Goal: Contribute content: Add original content to the website for others to see

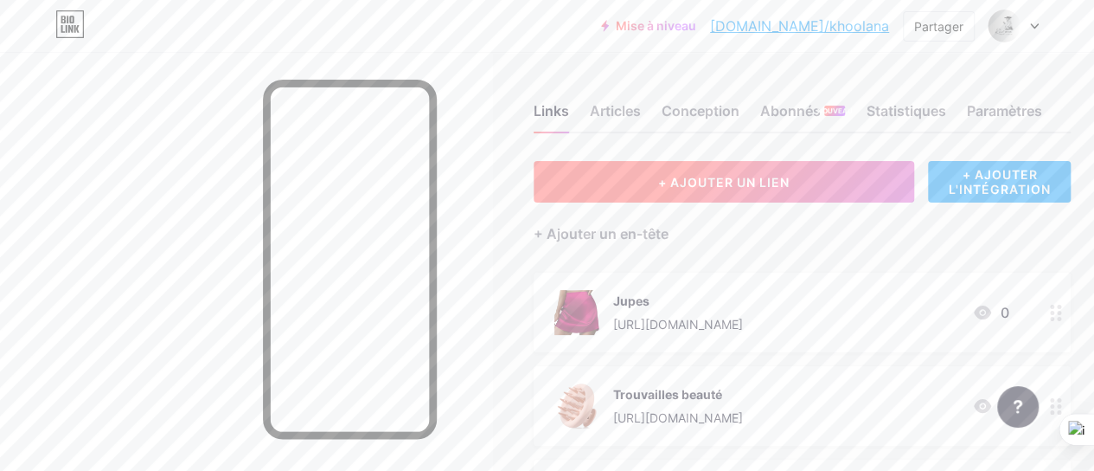
click at [666, 191] on button "+ AJOUTER UN LIEN" at bounding box center [724, 182] width 381 height 42
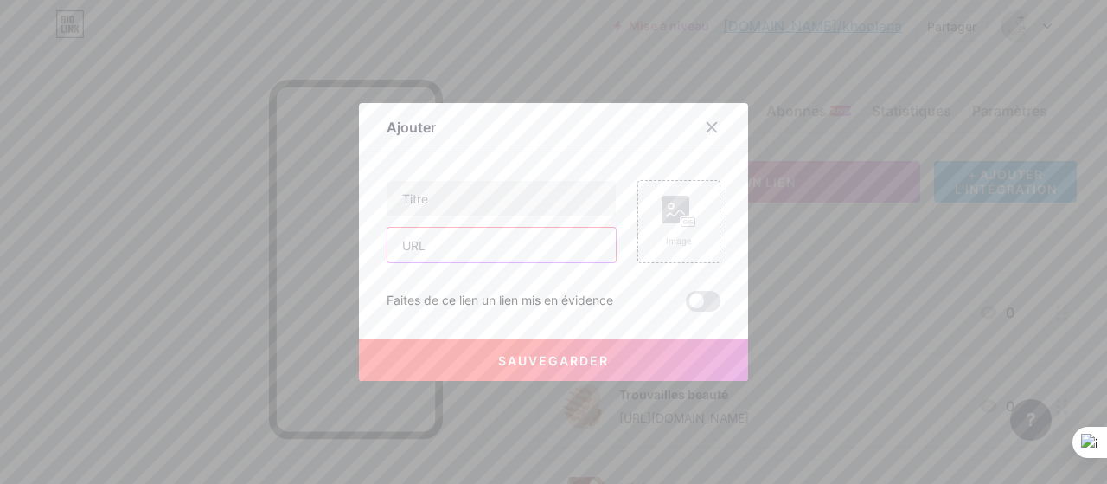
click at [471, 253] on input "text" at bounding box center [502, 245] width 228 height 35
paste input "[URL][DOMAIN_NAME]"
type input "[URL][DOMAIN_NAME]"
click at [446, 202] on input "text" at bounding box center [502, 198] width 228 height 35
click at [427, 115] on div "Ajouter Contenu YouTube Lisez des vidéos YouTube sans quitter votre page. AJOUT…" at bounding box center [553, 242] width 389 height 278
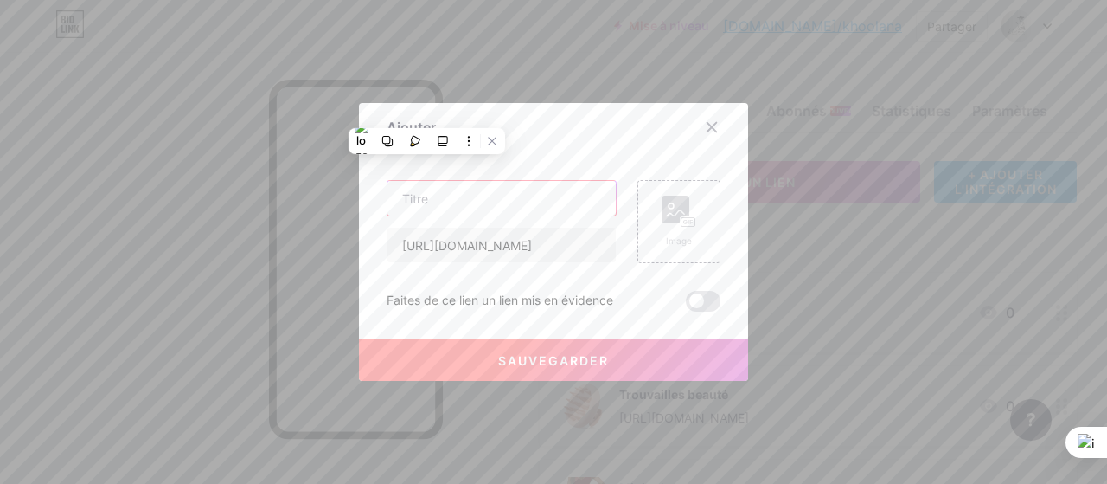
click at [446, 210] on input "text" at bounding box center [502, 198] width 228 height 35
type input "Maxi Dress"
click at [668, 196] on icon at bounding box center [679, 212] width 35 height 32
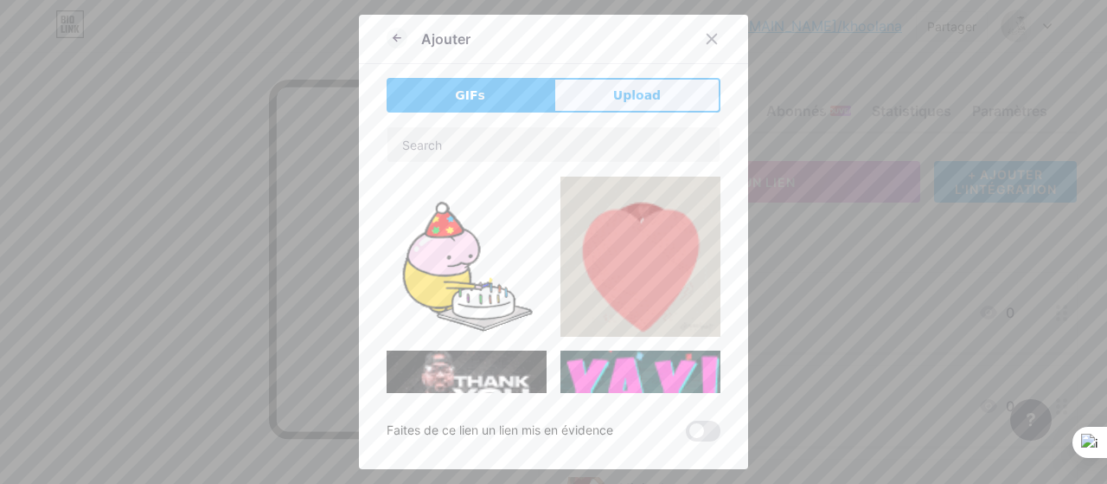
click at [641, 97] on span "Upload" at bounding box center [637, 96] width 48 height 18
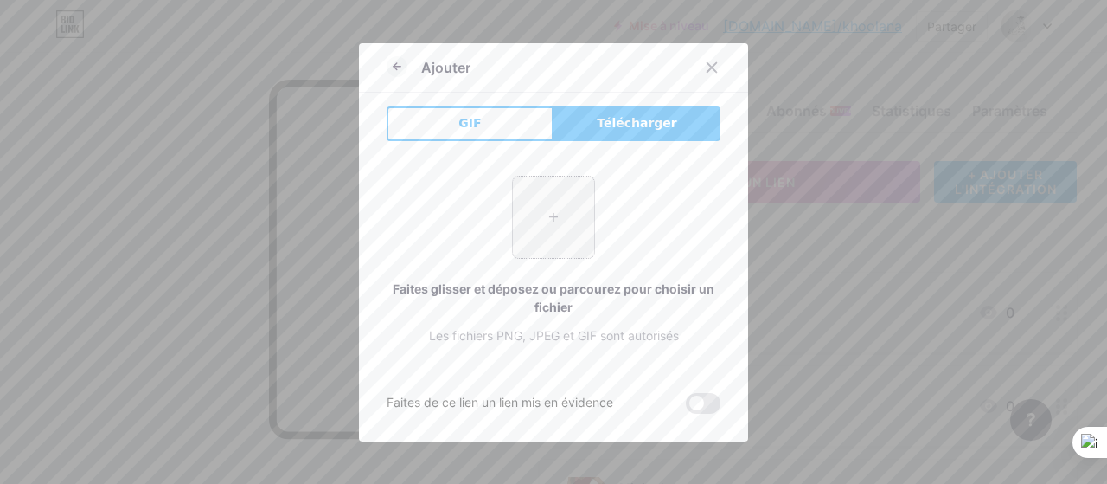
click at [550, 226] on input "file" at bounding box center [553, 216] width 81 height 81
type input "C:\fakepath\71NQ+BIN71L._AC_SY879_.jpg"
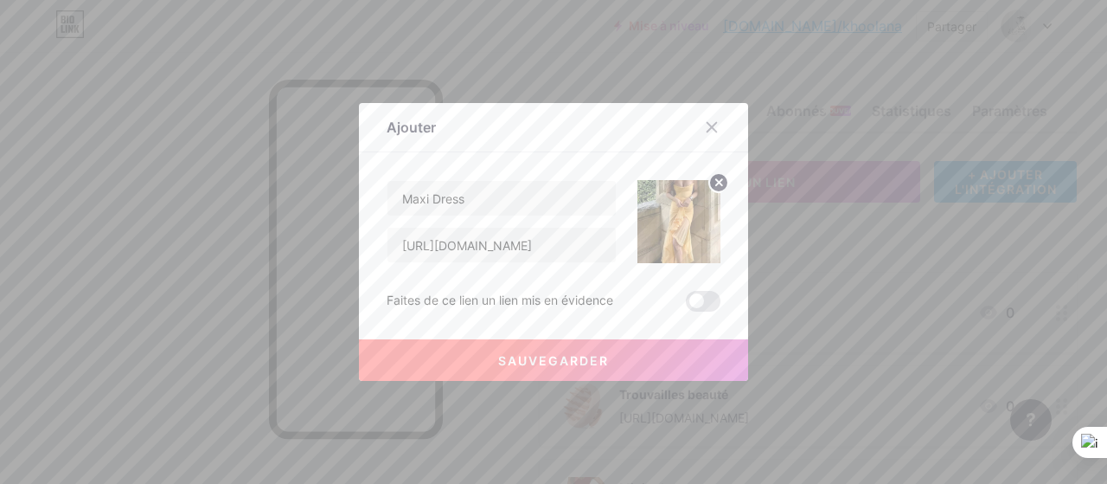
click at [576, 359] on font "Sauvegarder" at bounding box center [553, 360] width 111 height 15
